Goal: Entertainment & Leisure: Consume media (video, audio)

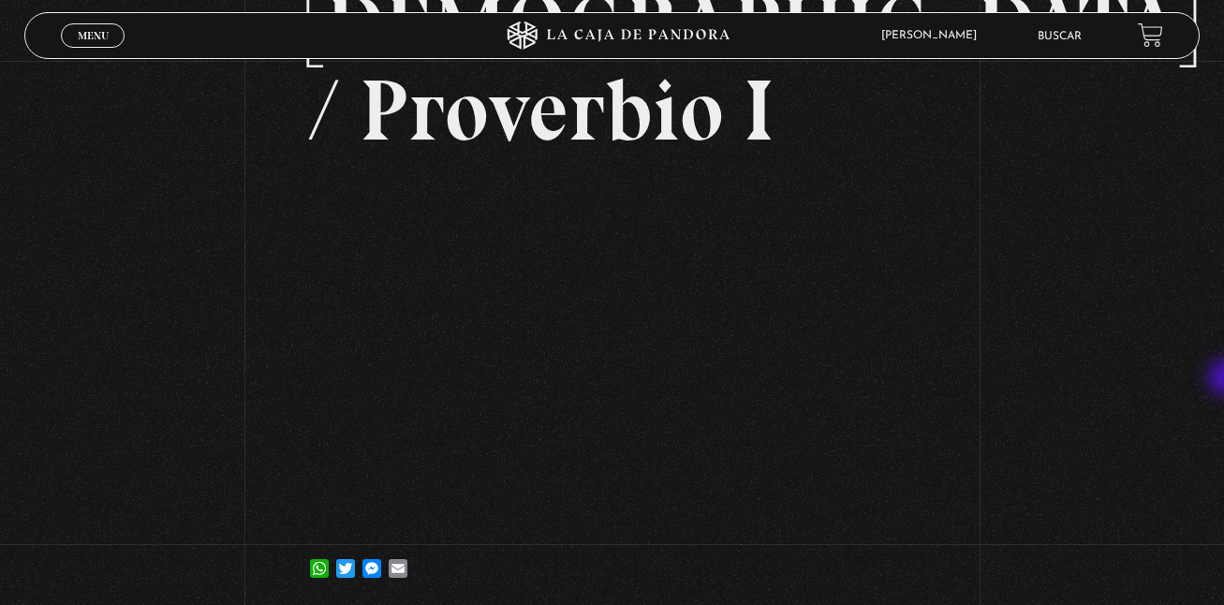
scroll to position [265, 0]
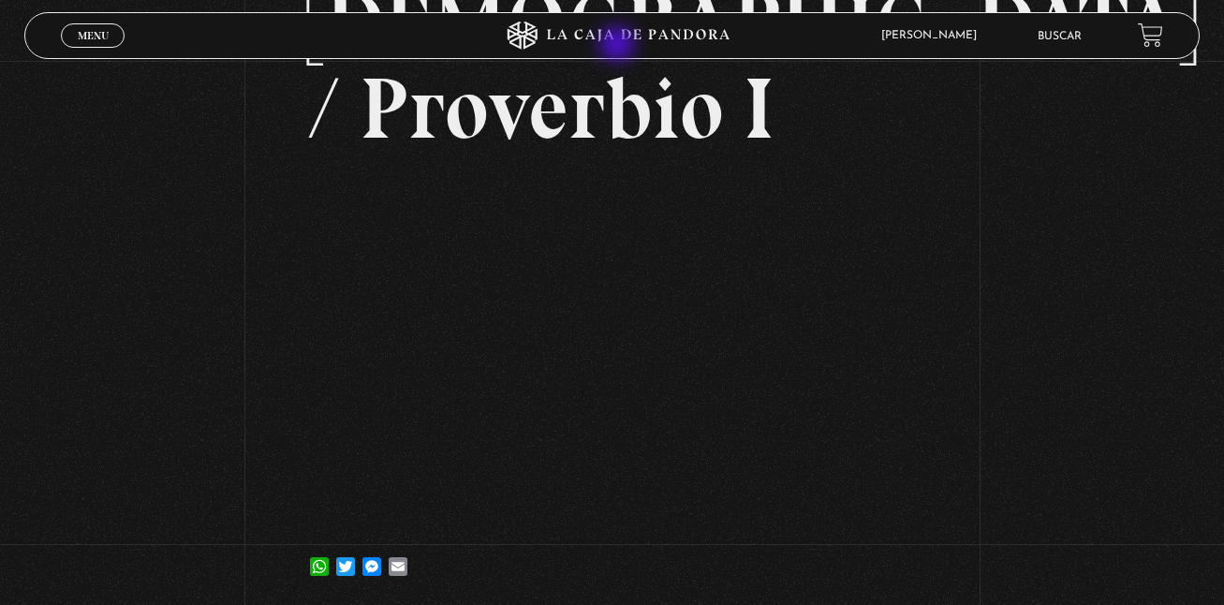
click at [619, 46] on icon at bounding box center [611, 36] width 367 height 28
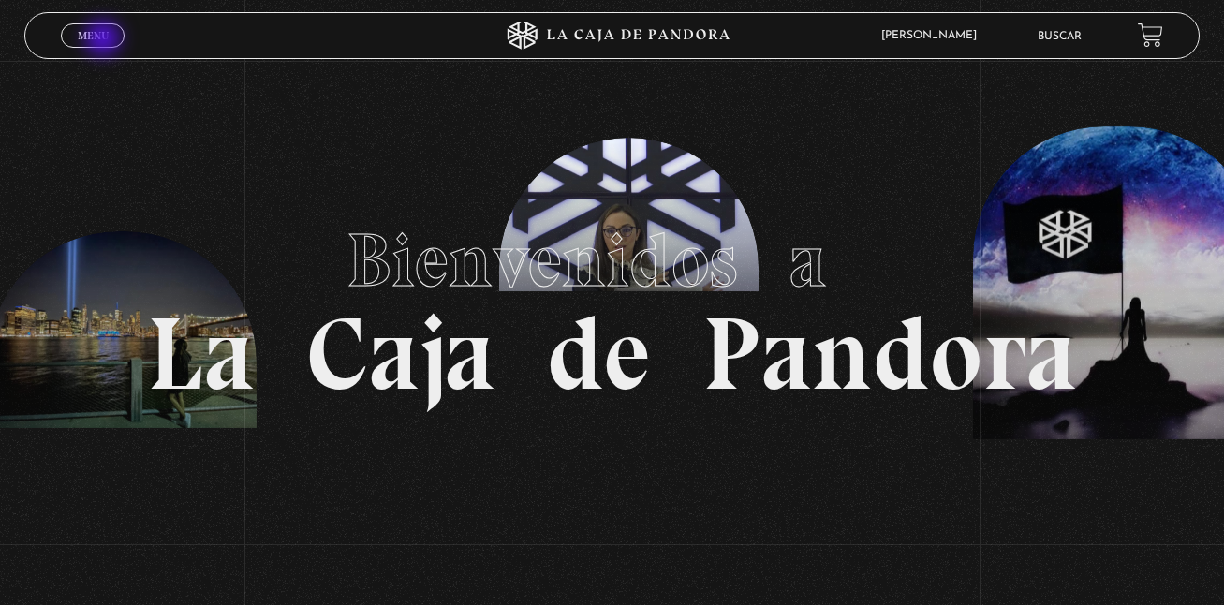
click at [105, 40] on span "Menu" at bounding box center [93, 35] width 31 height 11
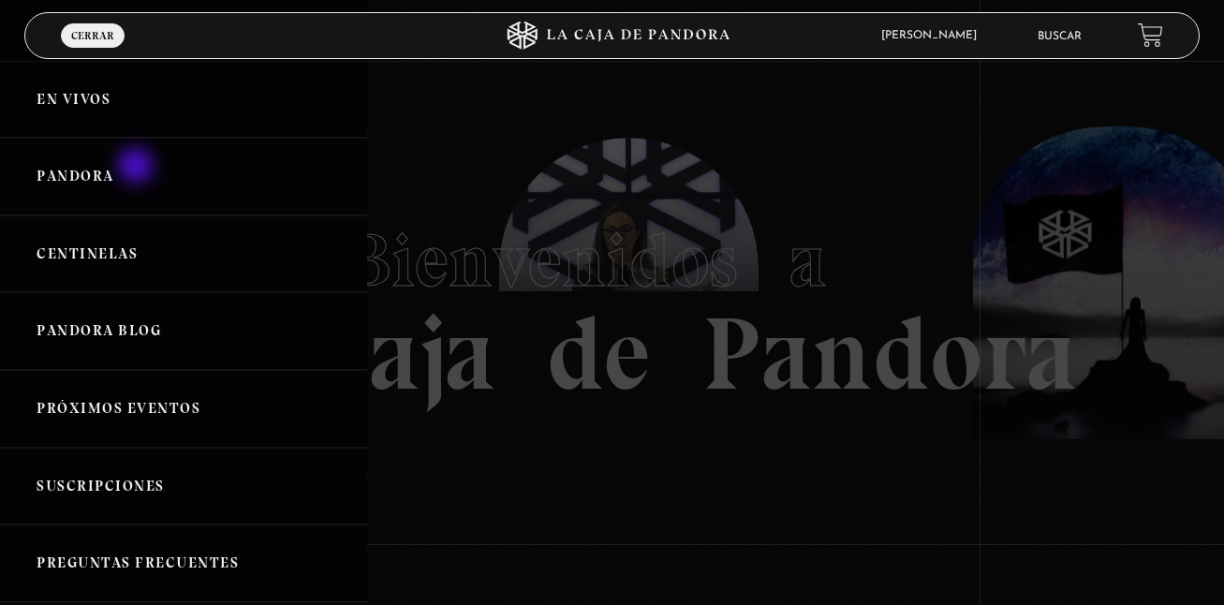
click at [138, 168] on link "Pandora" at bounding box center [183, 177] width 367 height 78
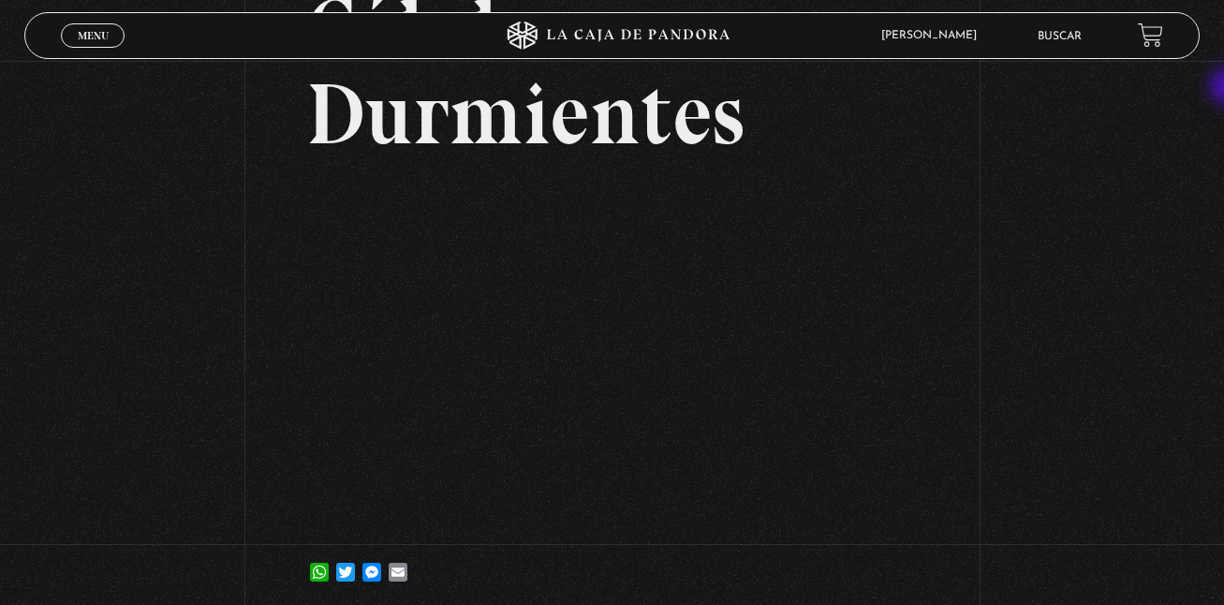
scroll to position [171, 0]
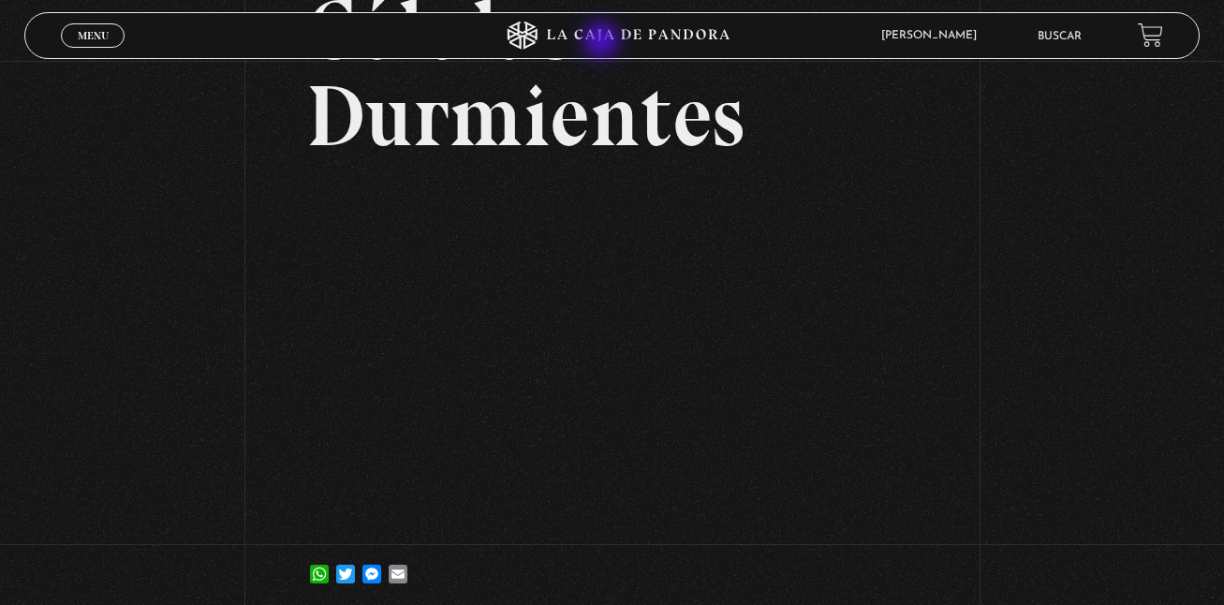
click at [603, 42] on icon at bounding box center [611, 36] width 367 height 28
